Goal: Transaction & Acquisition: Purchase product/service

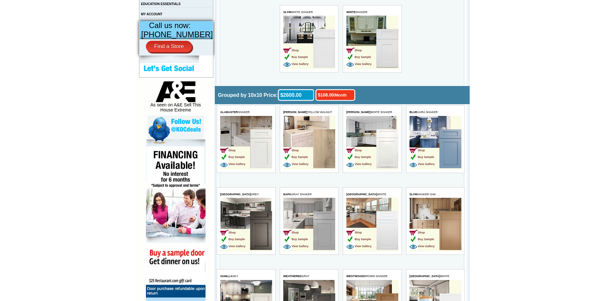
drag, startPoint x: 609, startPoint y: 61, endPoint x: 603, endPoint y: 77, distance: 17.0
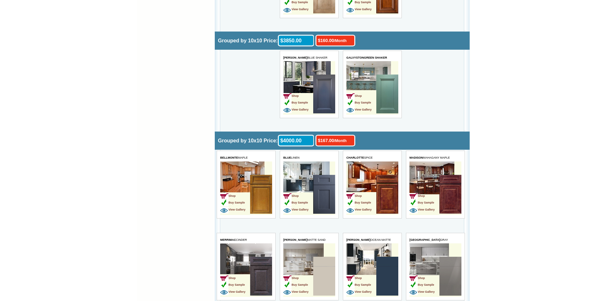
scroll to position [1674, 0]
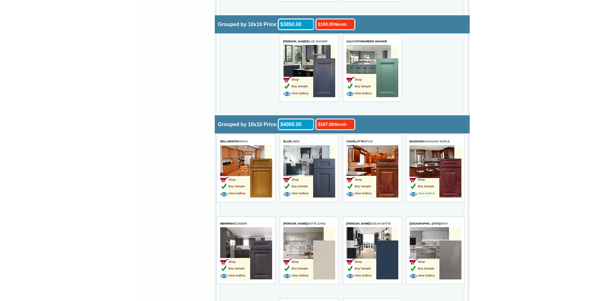
click at [434, 192] on span "View Gallery" at bounding box center [421, 193] width 25 height 3
click at [315, 51] on td "Shop Buy Sample View Gallery" at bounding box center [309, 72] width 52 height 54
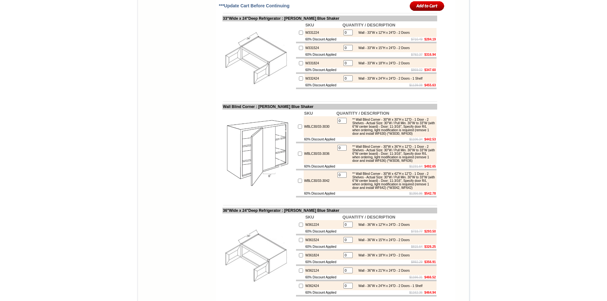
scroll to position [1514, 0]
